Goal: Task Accomplishment & Management: Manage account settings

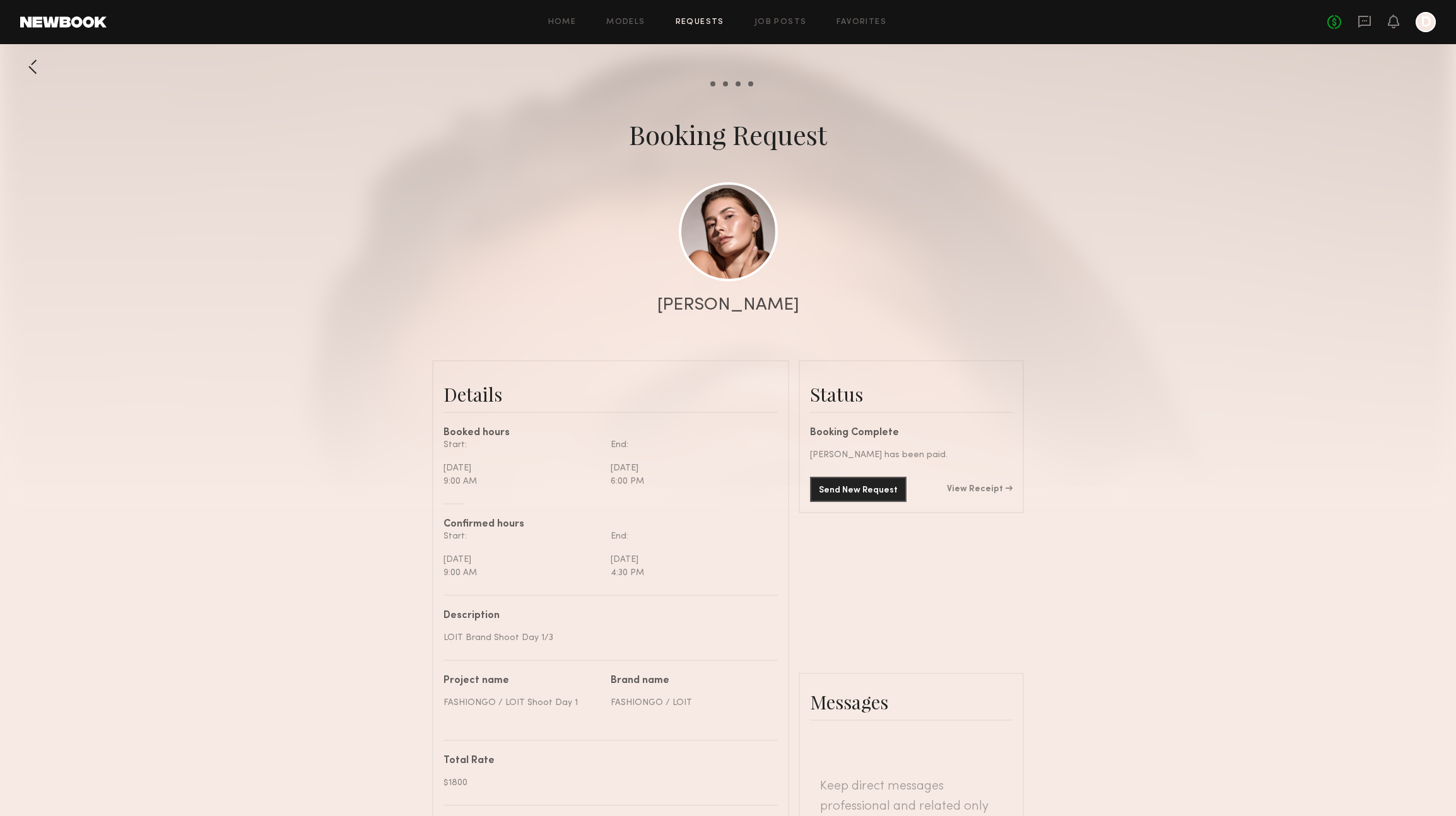
scroll to position [1177, 0]
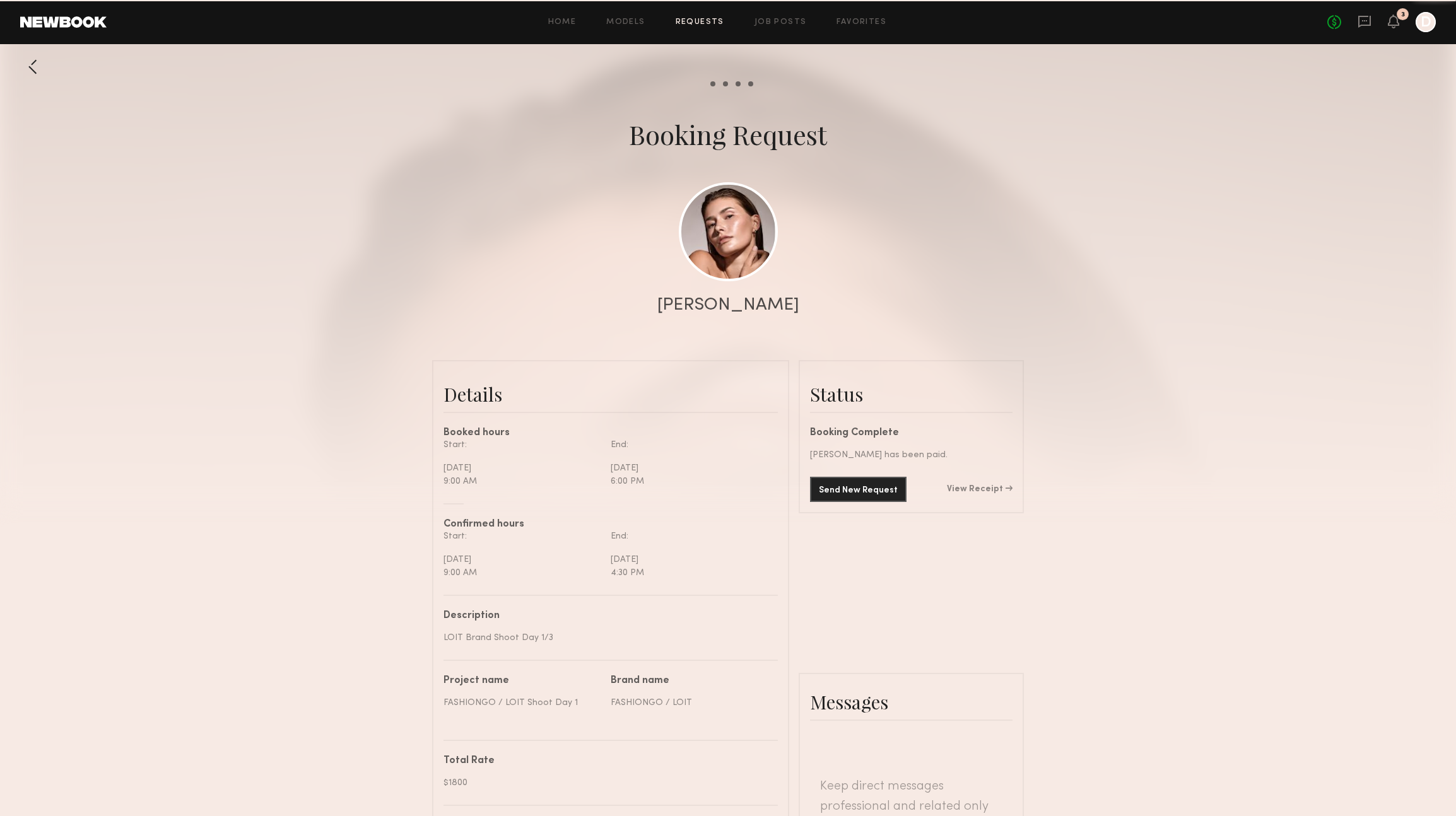
scroll to position [1177, 0]
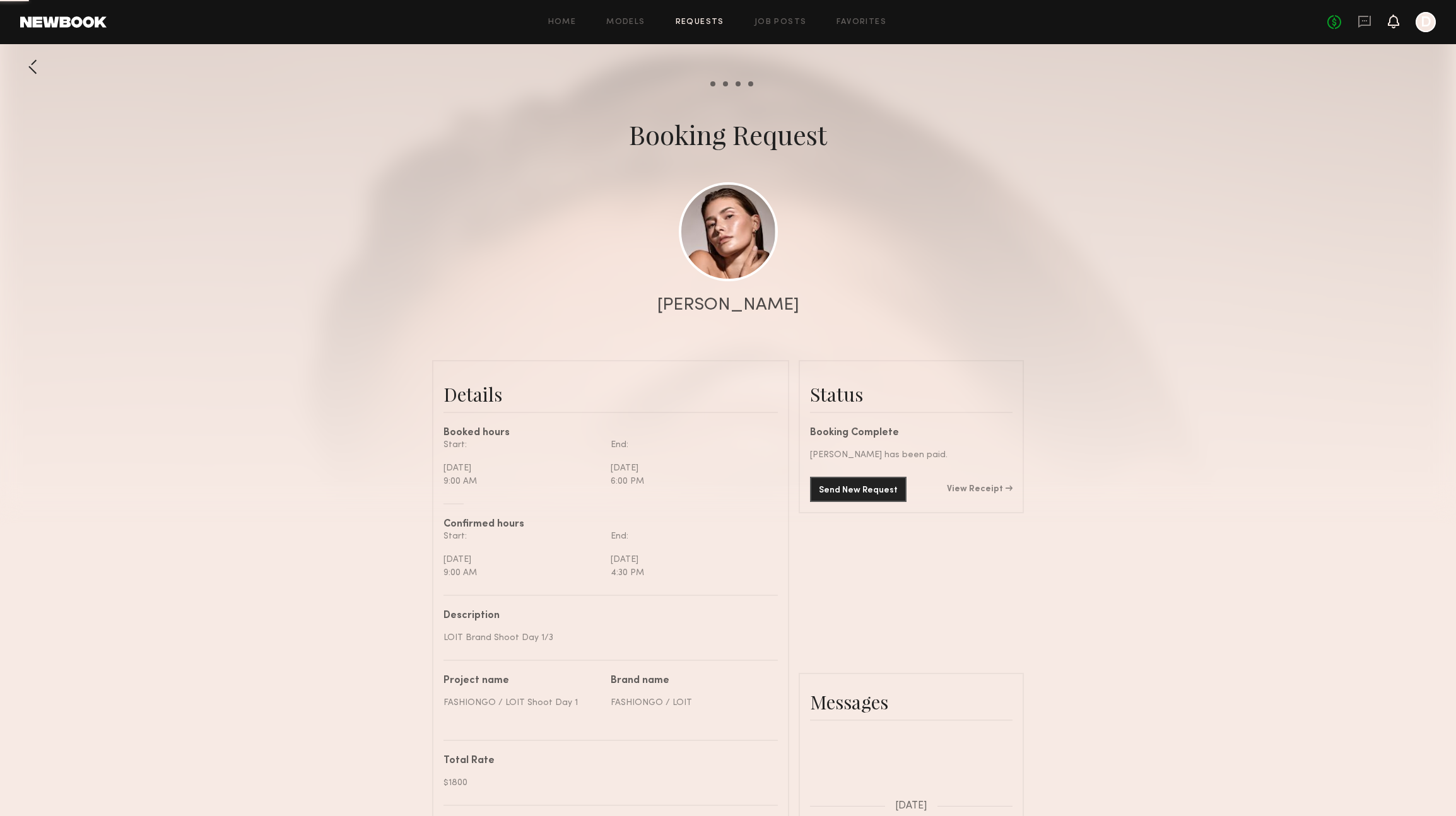
click at [1399, 20] on icon at bounding box center [1393, 21] width 11 height 14
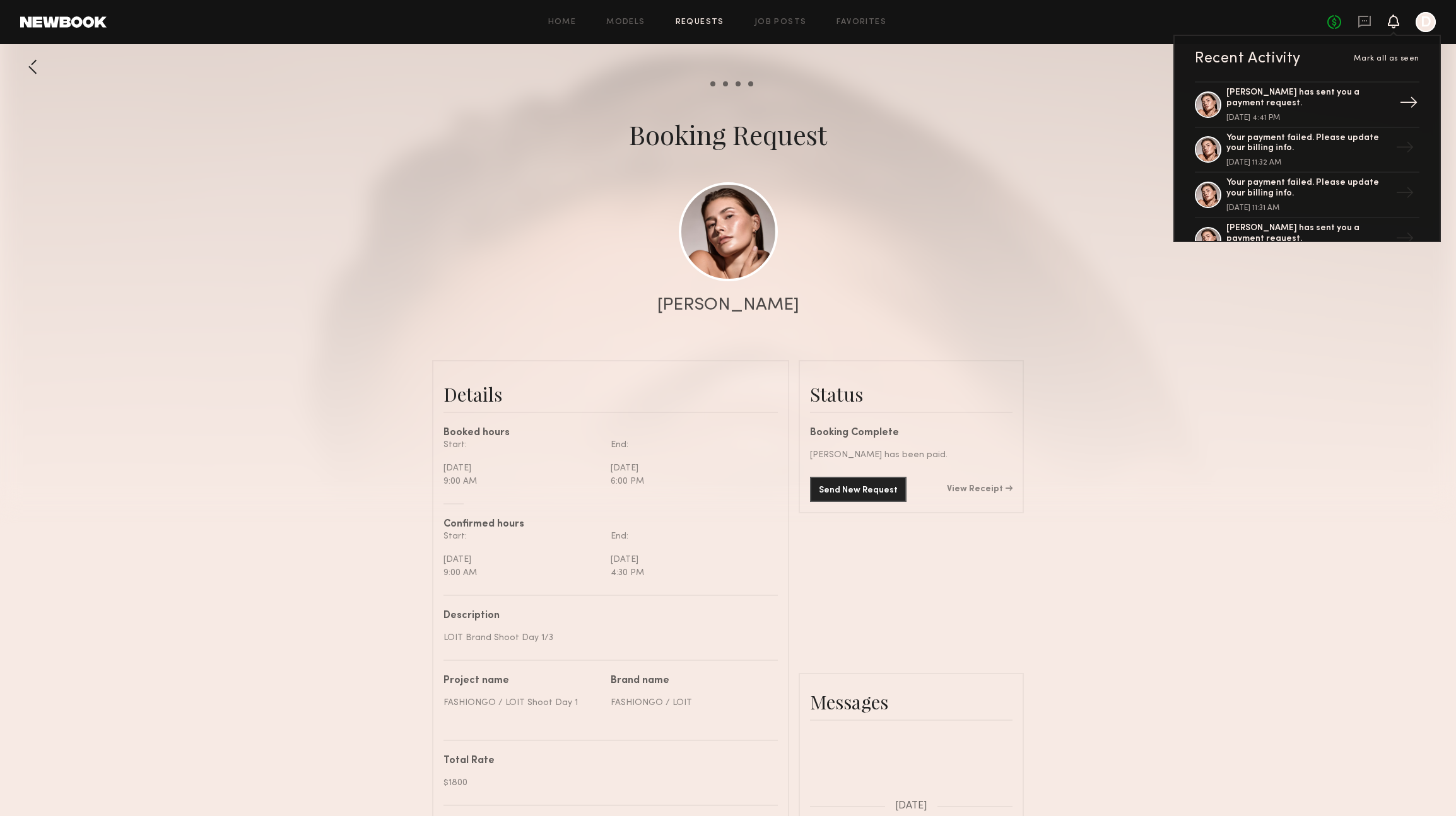
click at [1327, 98] on div "Chelsey M. has sent you a payment request." at bounding box center [1308, 98] width 164 height 22
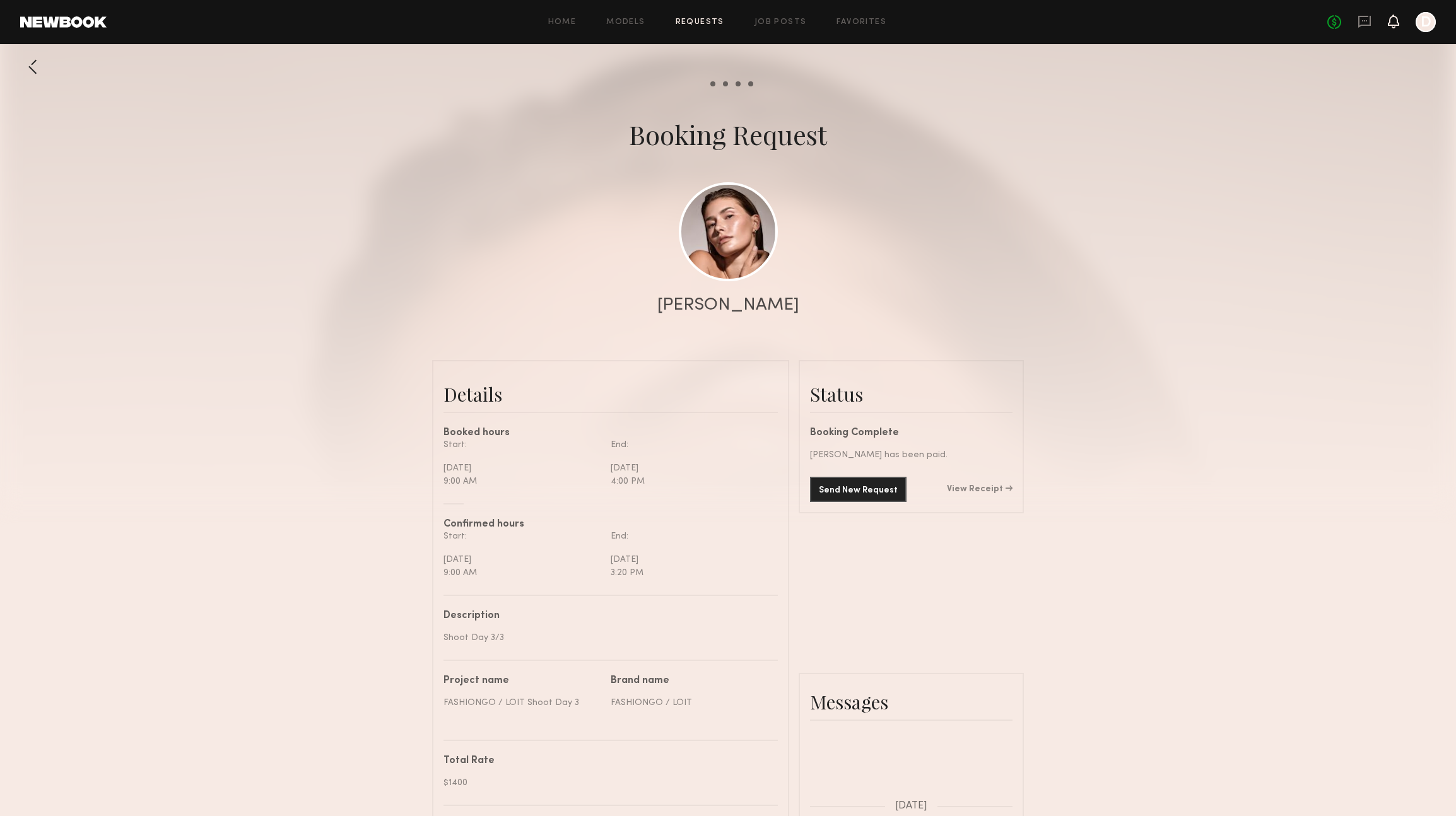
click at [1392, 22] on icon at bounding box center [1393, 20] width 10 height 8
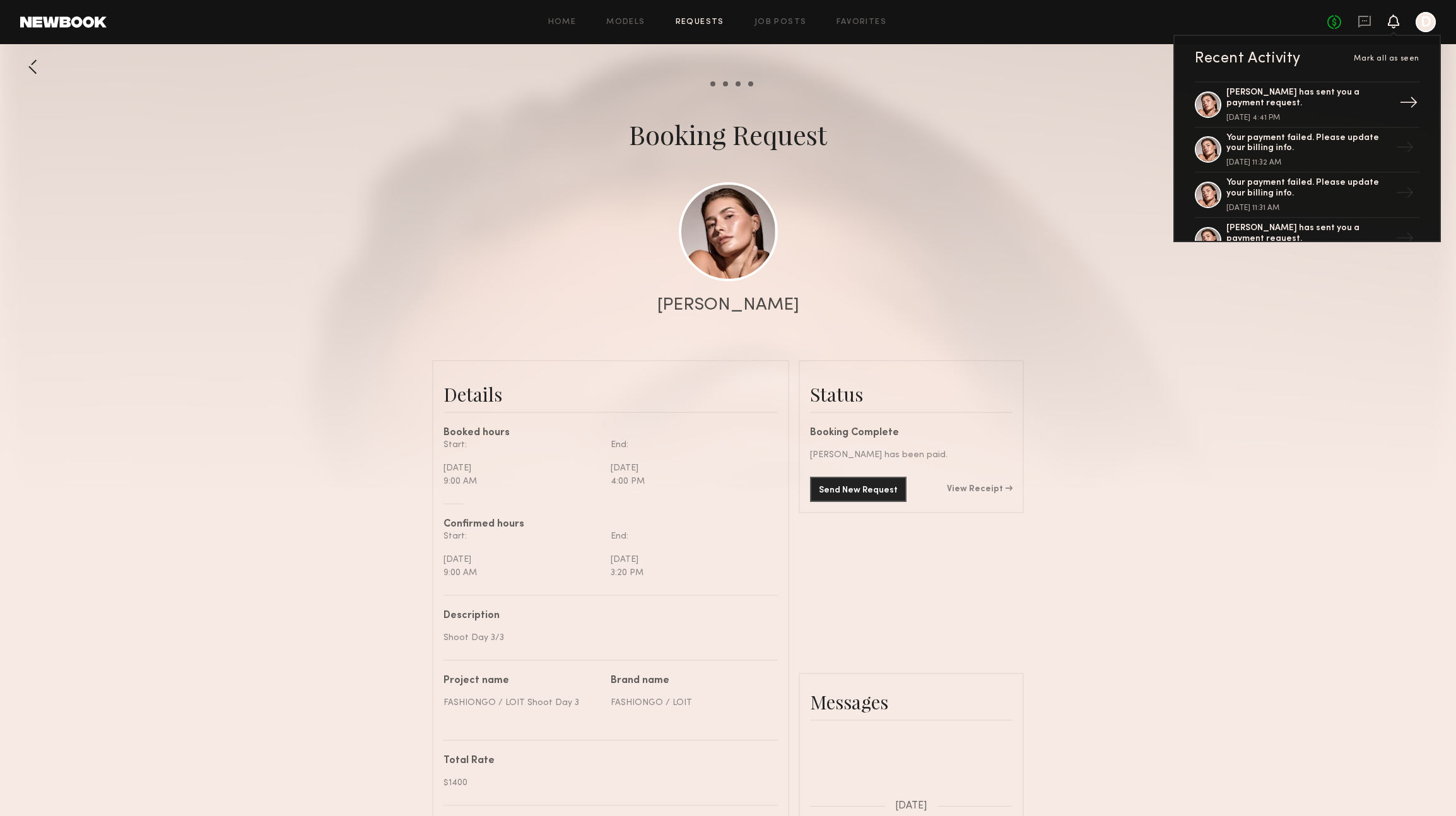
click at [1314, 94] on div "Chelsey M. has sent you a payment request." at bounding box center [1308, 98] width 164 height 22
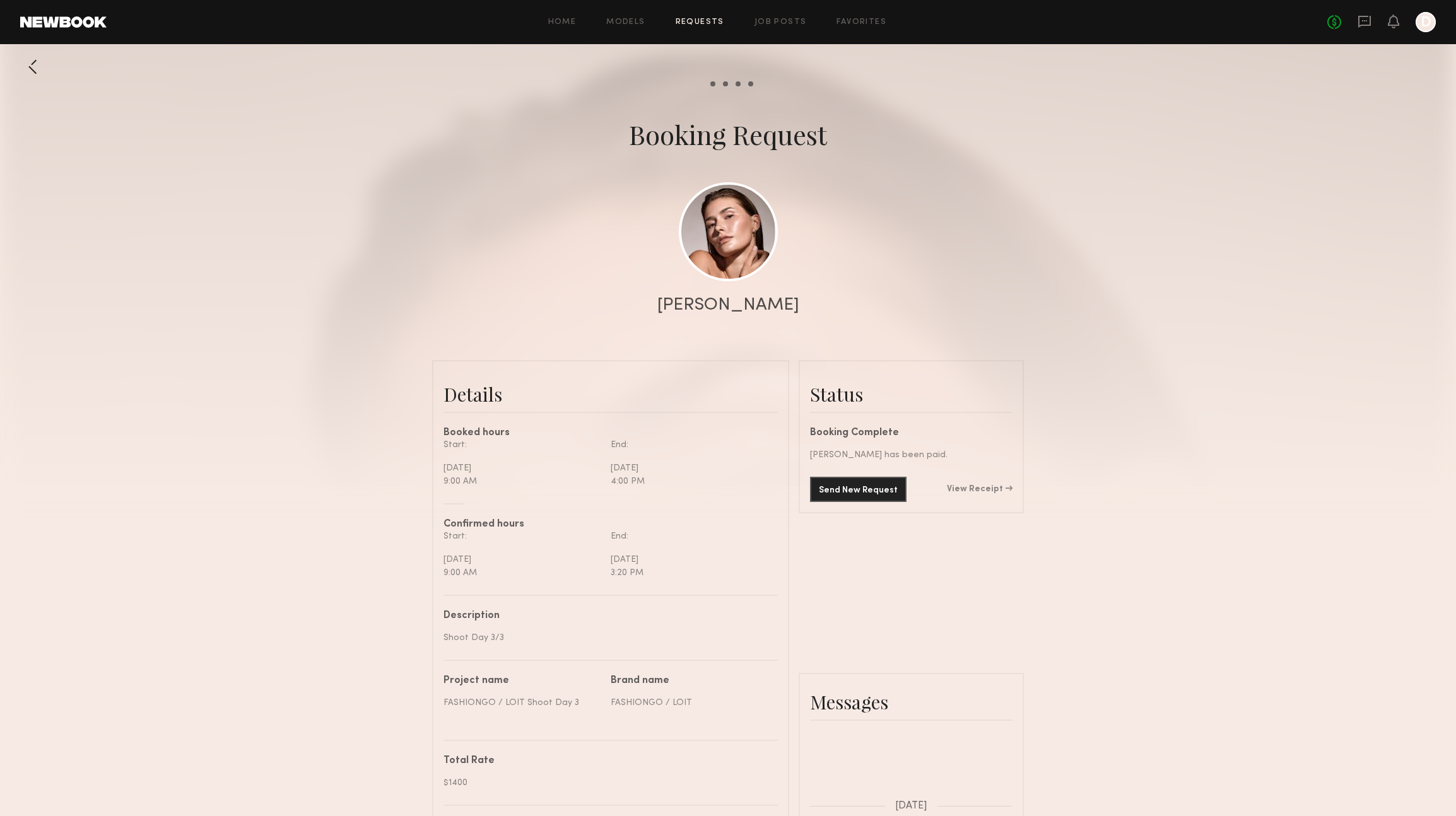
click at [33, 64] on div at bounding box center [33, 67] width 25 height 25
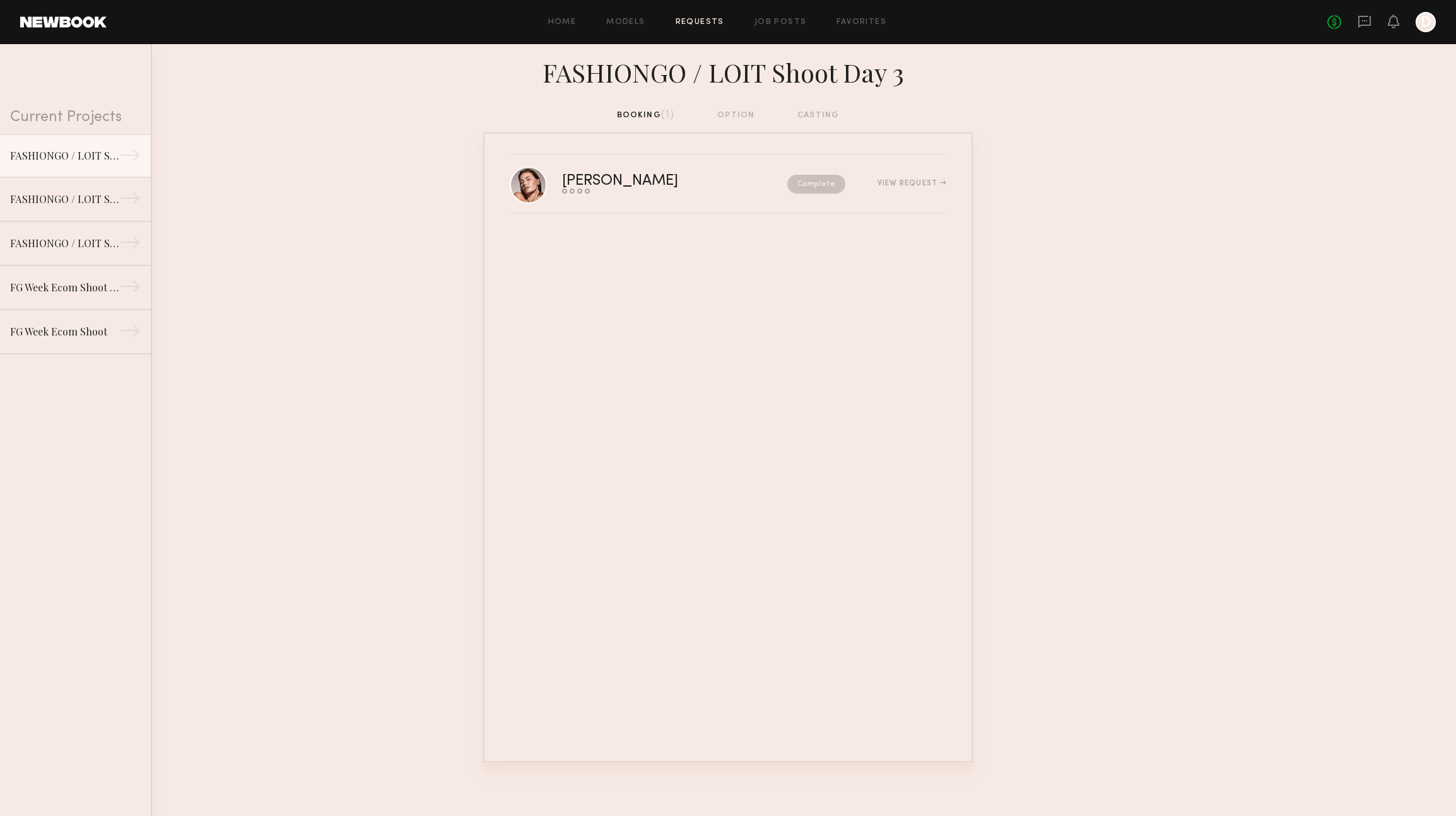
click at [740, 115] on div "booking (1) option casting" at bounding box center [728, 115] width 222 height 14
click at [813, 115] on div "booking (1) option casting" at bounding box center [728, 115] width 222 height 14
click at [630, 114] on div "booking (1) option casting" at bounding box center [728, 115] width 222 height 14
click at [72, 193] on div "FASHIONGO / LOIT Shoot Day 2" at bounding box center [65, 199] width 110 height 15
click at [89, 246] on div "FASHIONGO / LOIT Shoot Day 1" at bounding box center [65, 243] width 110 height 15
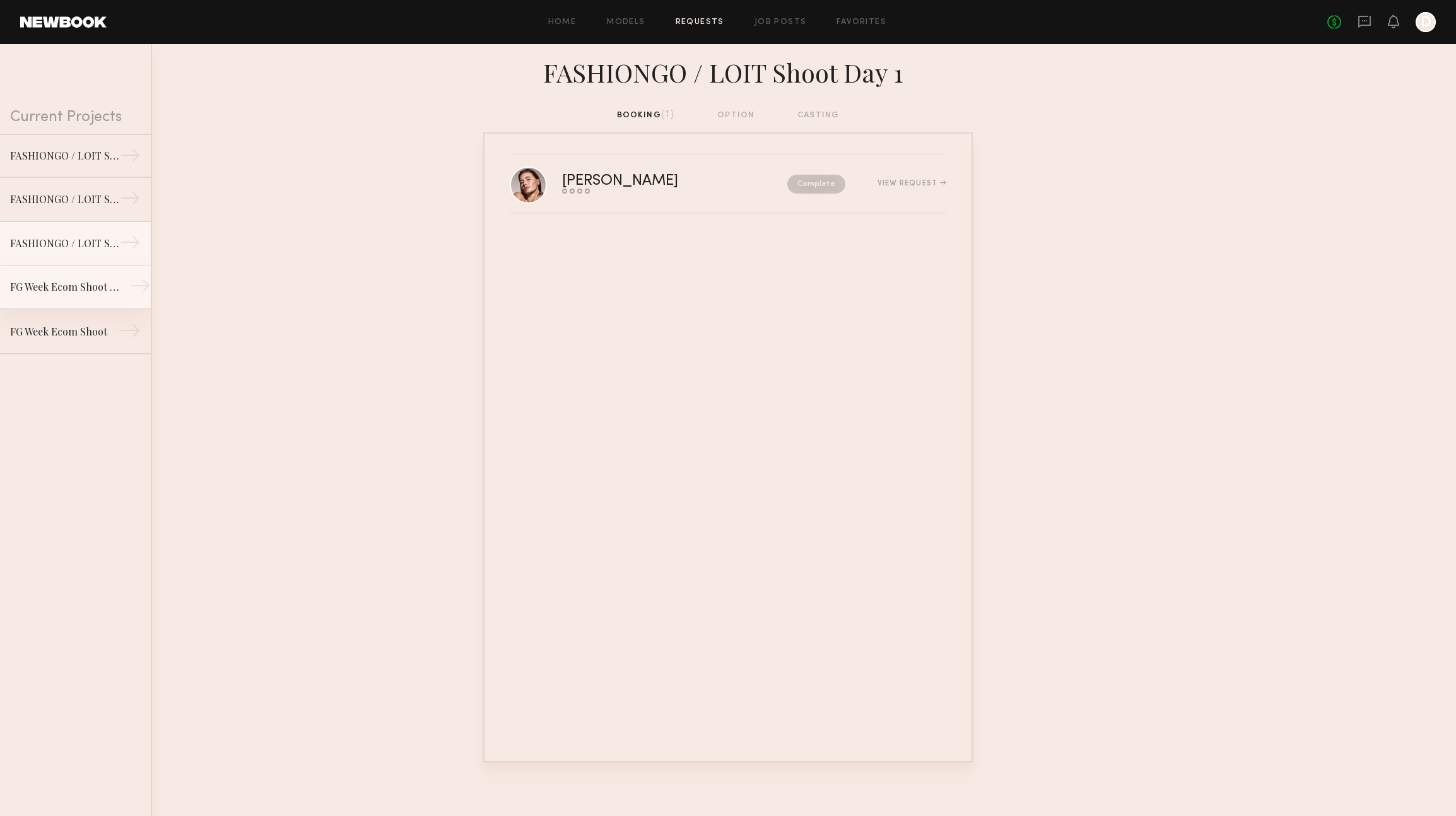
click at [88, 280] on div "FG Week Ecom Shoot Day 2" at bounding box center [65, 287] width 110 height 15
click at [83, 342] on link "FG Week Ecom Shoot →" at bounding box center [75, 331] width 151 height 44
